Goal: Submit feedback/report problem

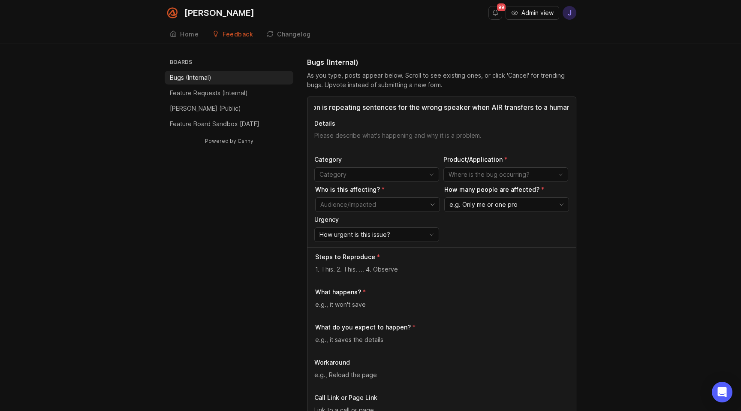
scroll to position [0, 41]
type input "Transcription is repeating sentences for the wrong speaker when AIR transfers t…"
click at [343, 133] on textarea "Details" at bounding box center [441, 139] width 255 height 17
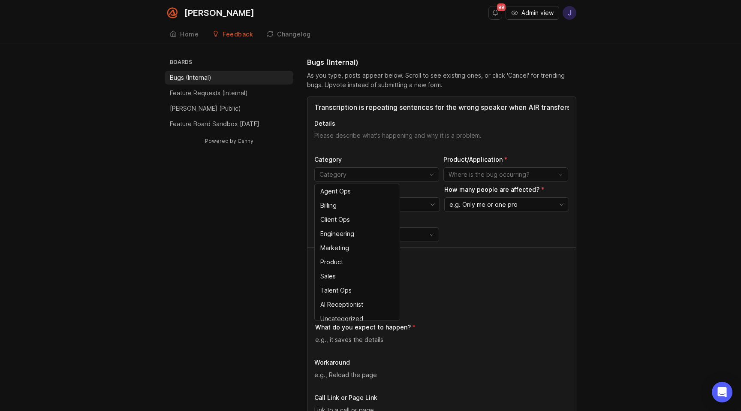
click at [386, 174] on input "toggle menu" at bounding box center [372, 174] width 105 height 9
click at [369, 305] on li "AI Receptionist" at bounding box center [357, 304] width 85 height 14
type input "AI Receptionist"
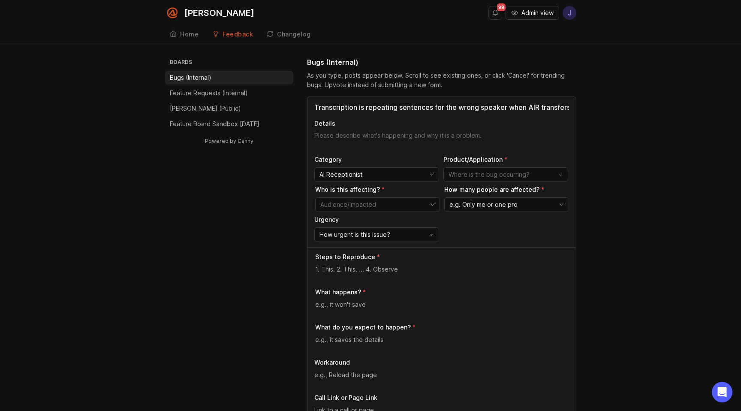
click at [486, 175] on input "toggle menu" at bounding box center [501, 174] width 105 height 9
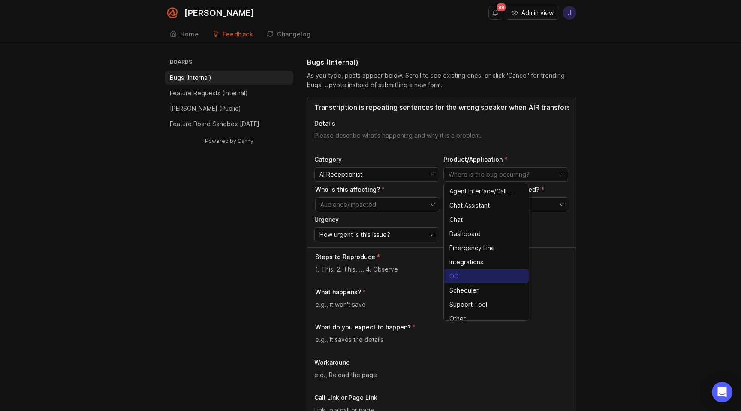
scroll to position [19, 0]
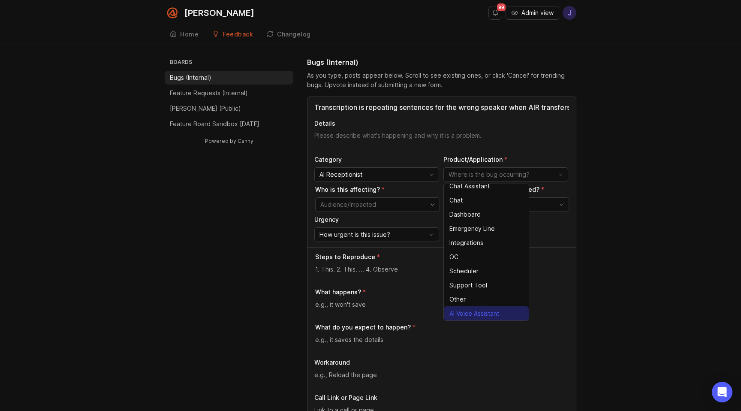
click at [488, 314] on span "AI Voice Assistant" at bounding box center [475, 313] width 50 height 9
type input "AI Voice Assistant"
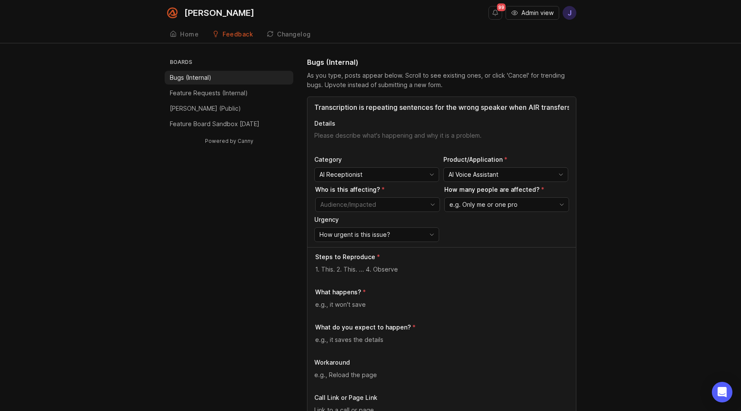
click at [372, 205] on input "toggle menu" at bounding box center [372, 204] width 105 height 9
click at [375, 265] on span "Pros - Multiple (External)" at bounding box center [353, 263] width 65 height 9
type input "Pros - Multiple (External)"
click at [493, 207] on span "e.g. Only me or one pro" at bounding box center [484, 204] width 68 height 9
click at [490, 231] on span "A few people" at bounding box center [471, 235] width 42 height 9
